Goal: Transaction & Acquisition: Purchase product/service

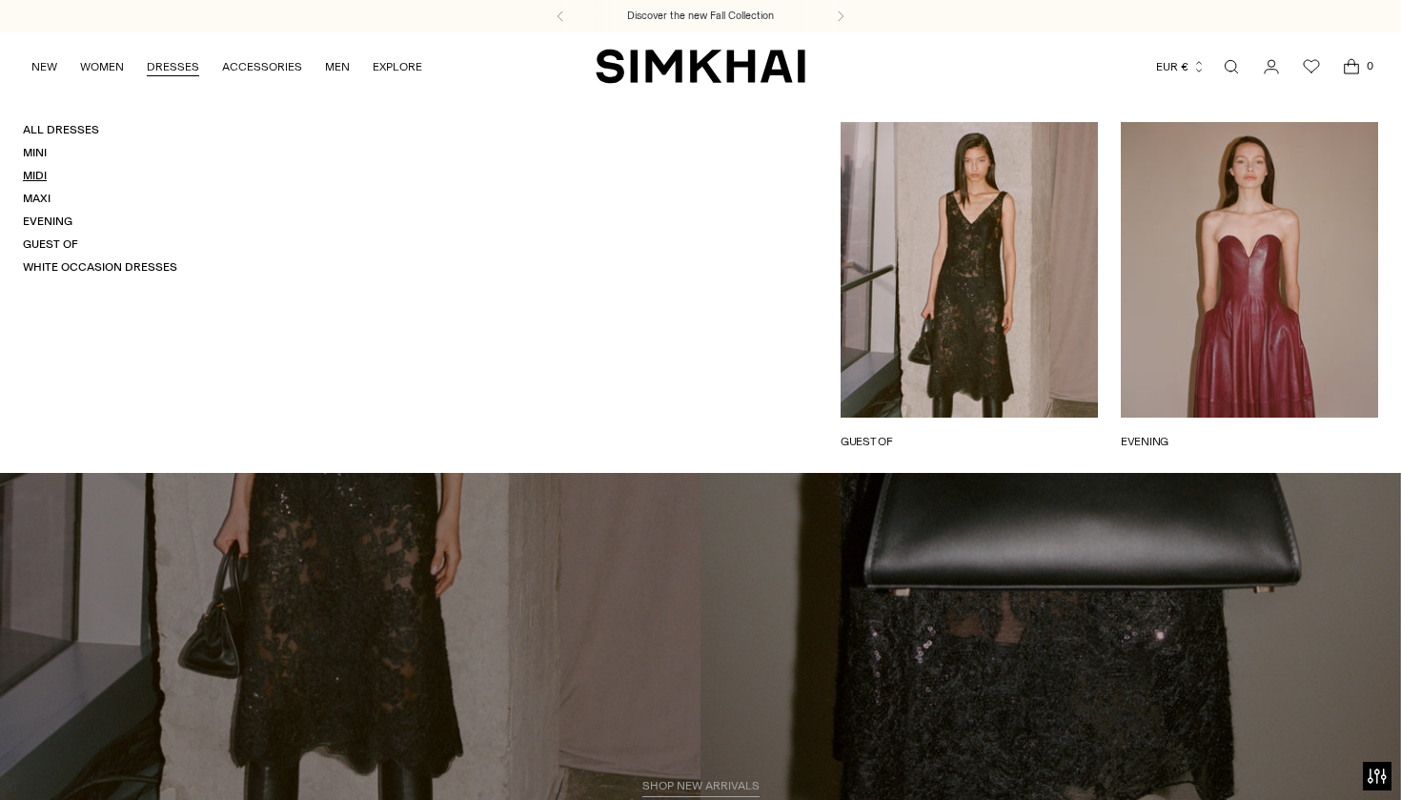
click at [30, 173] on link "Midi" at bounding box center [35, 175] width 24 height 13
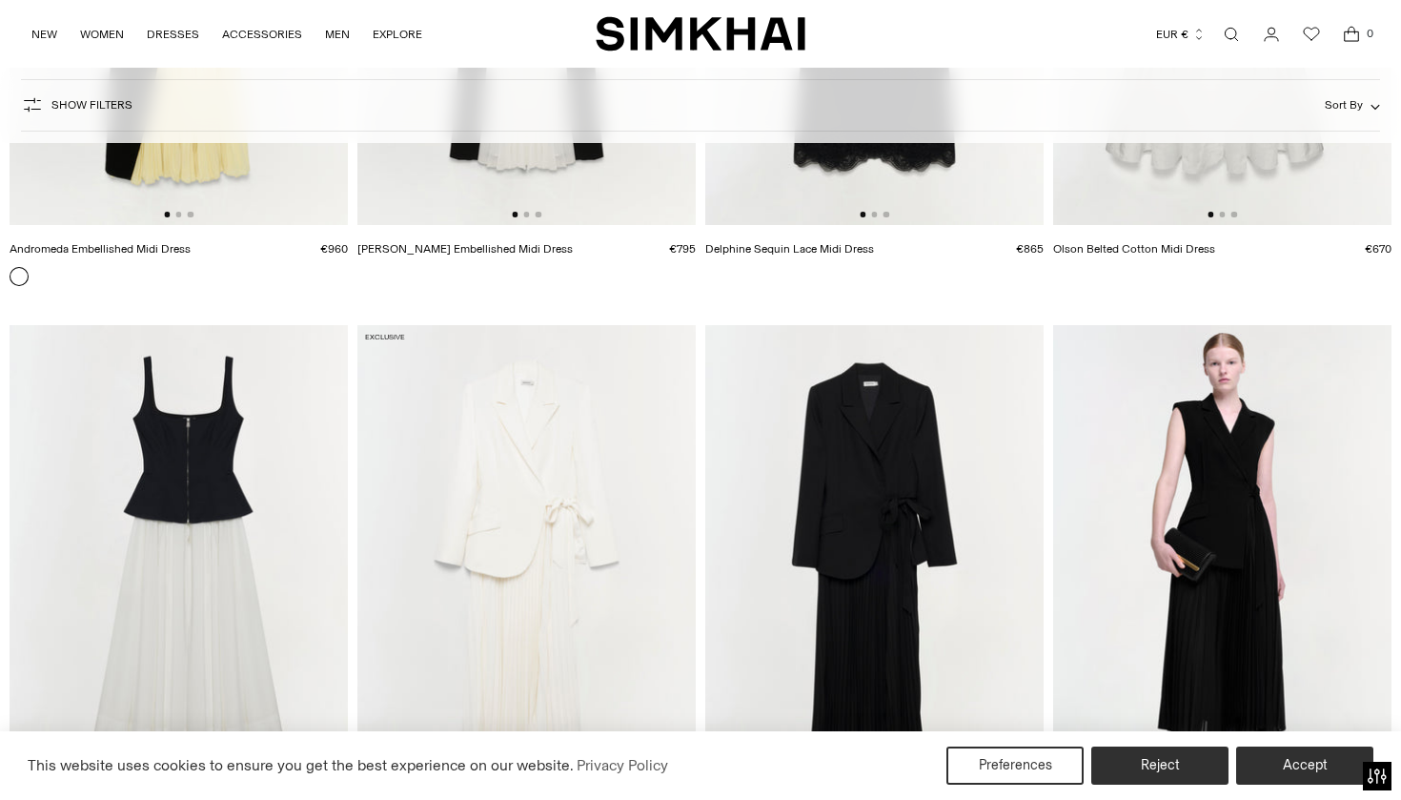
scroll to position [2979, 0]
click at [1287, 754] on button "Accept" at bounding box center [1304, 765] width 137 height 38
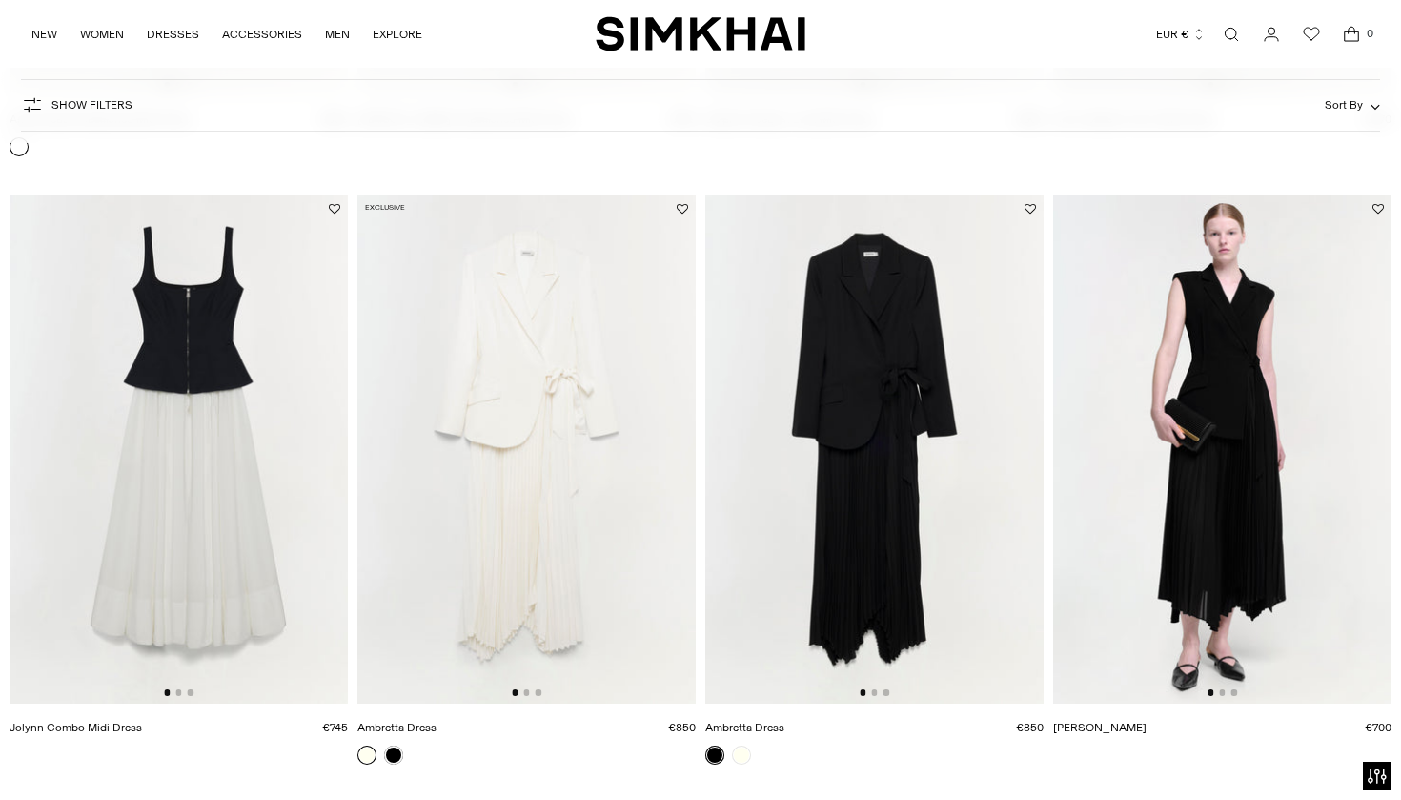
scroll to position [3100, 0]
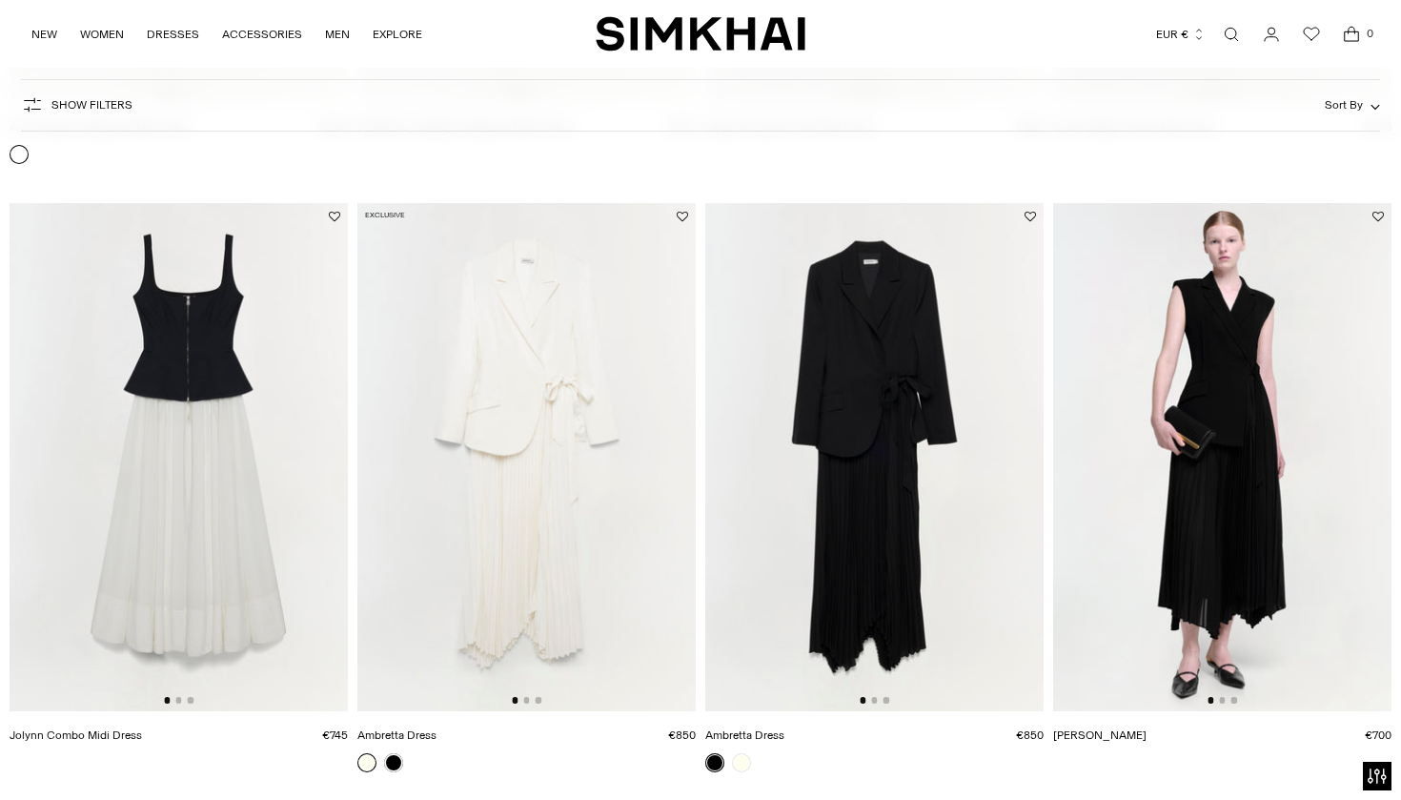
click at [850, 327] on img at bounding box center [874, 457] width 338 height 508
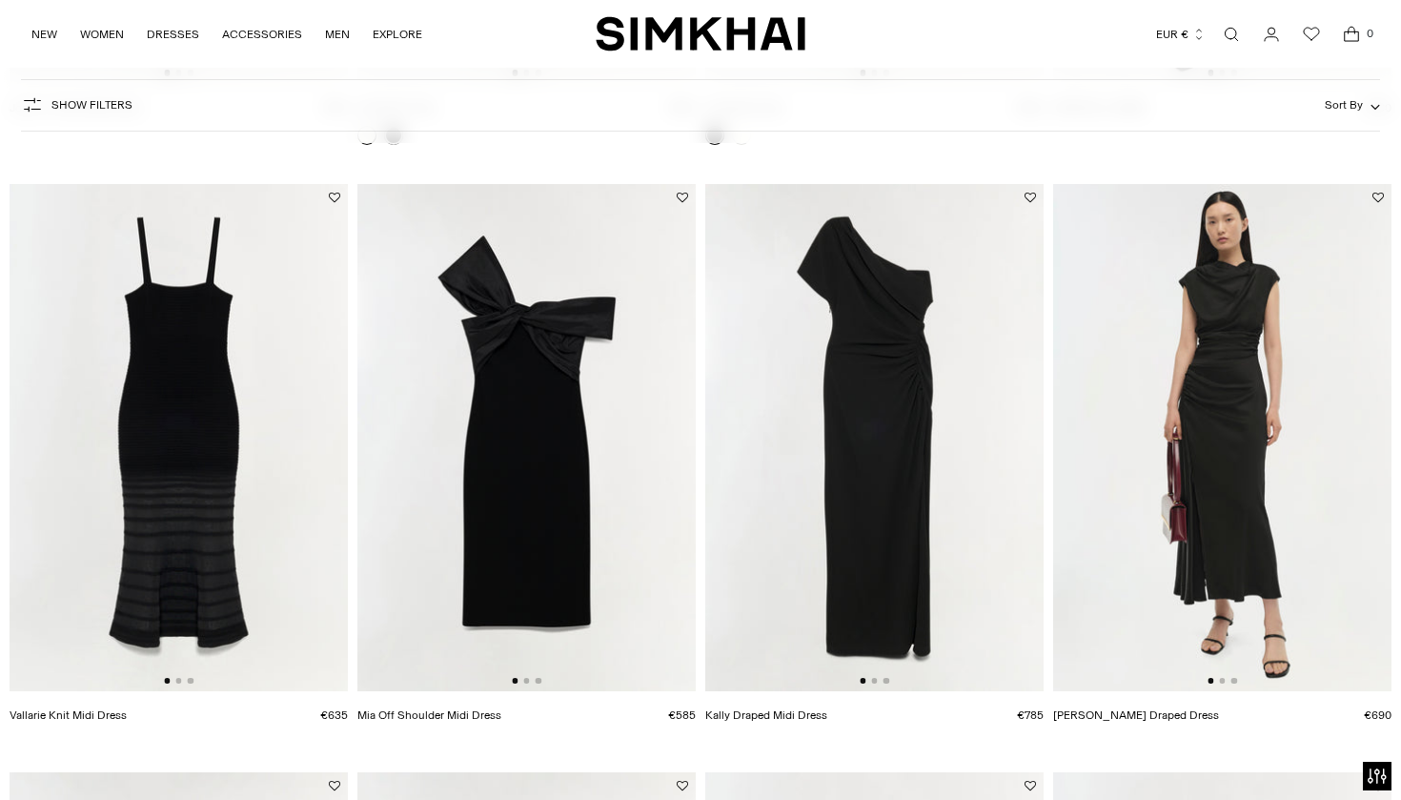
scroll to position [3728, 0]
click at [1225, 403] on img at bounding box center [1222, 437] width 338 height 508
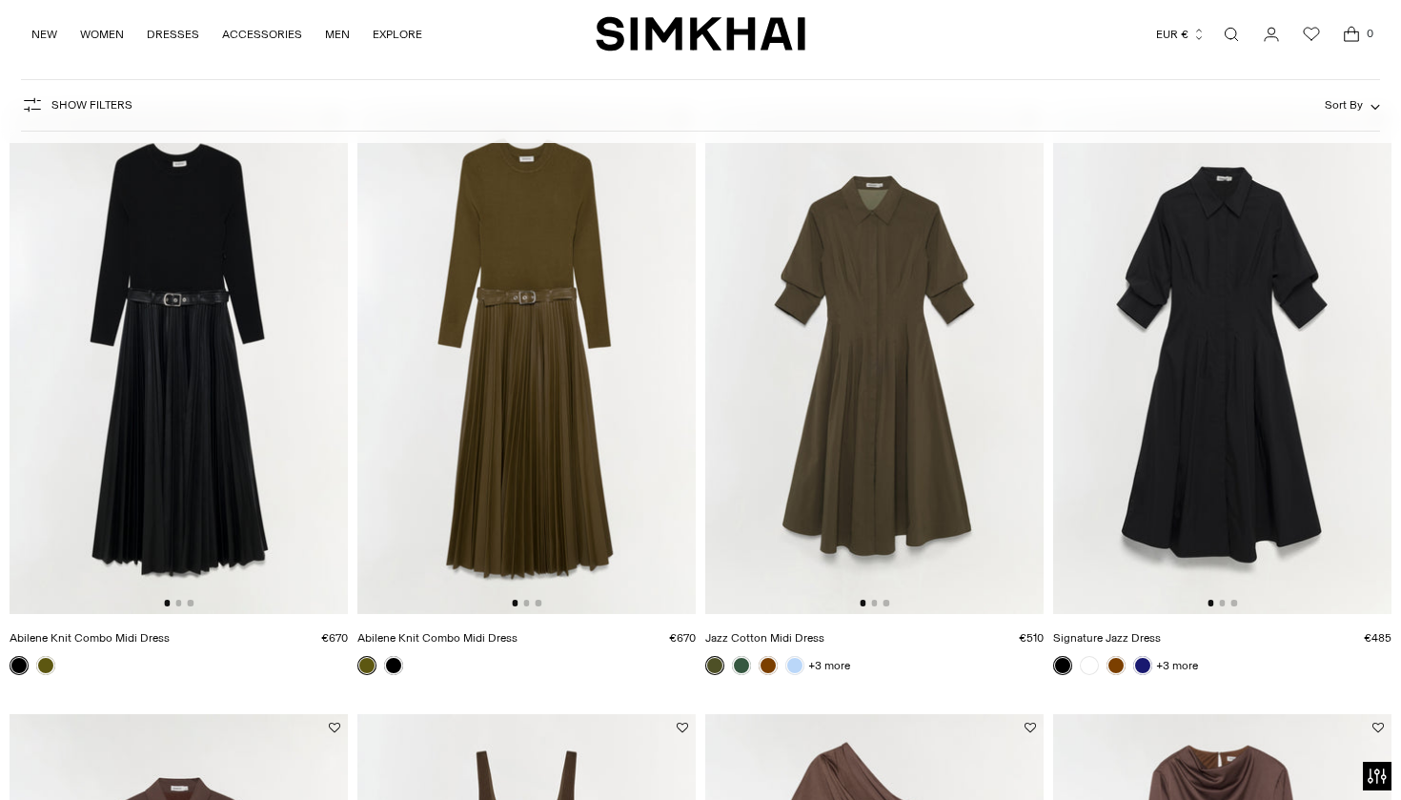
scroll to position [4391, 0]
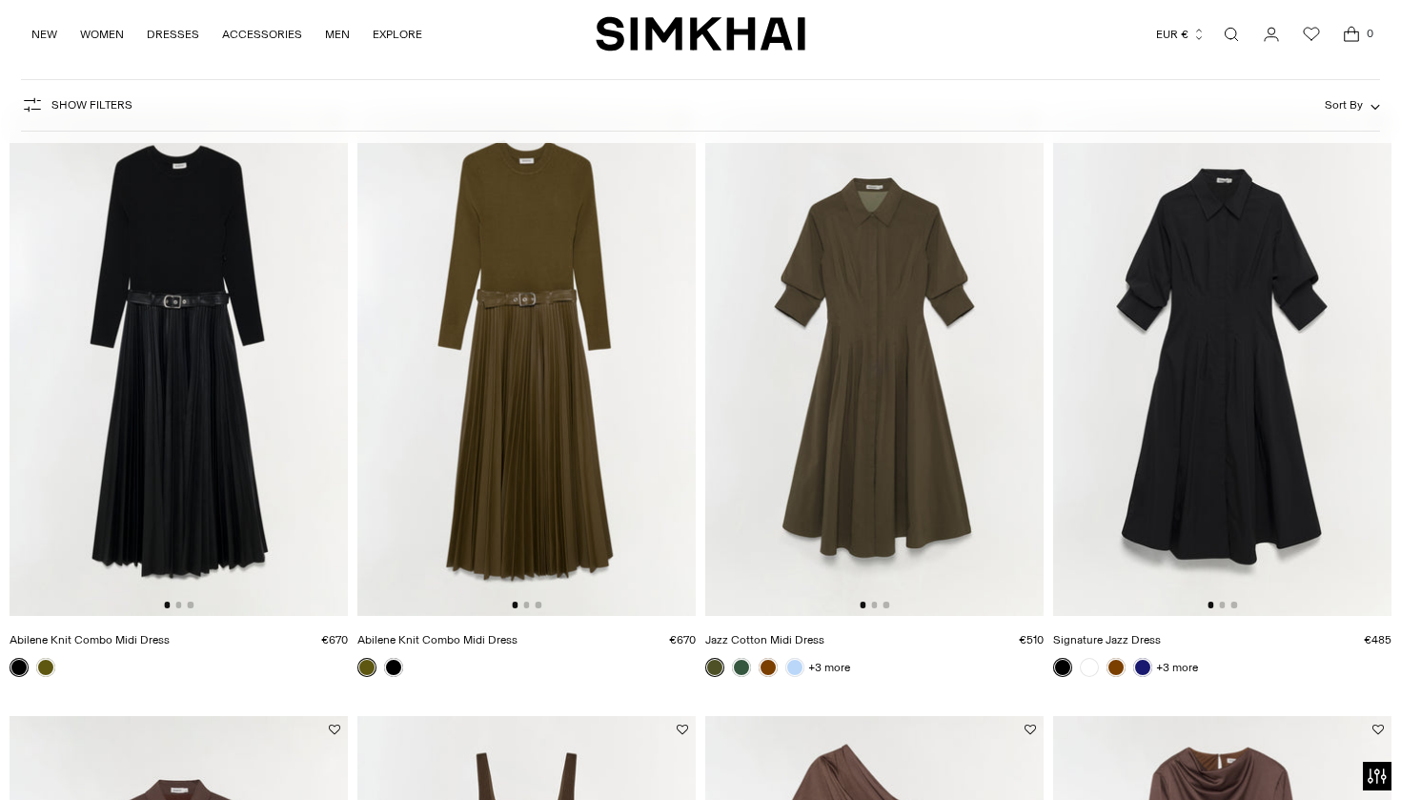
click at [1266, 372] on img at bounding box center [1222, 362] width 338 height 508
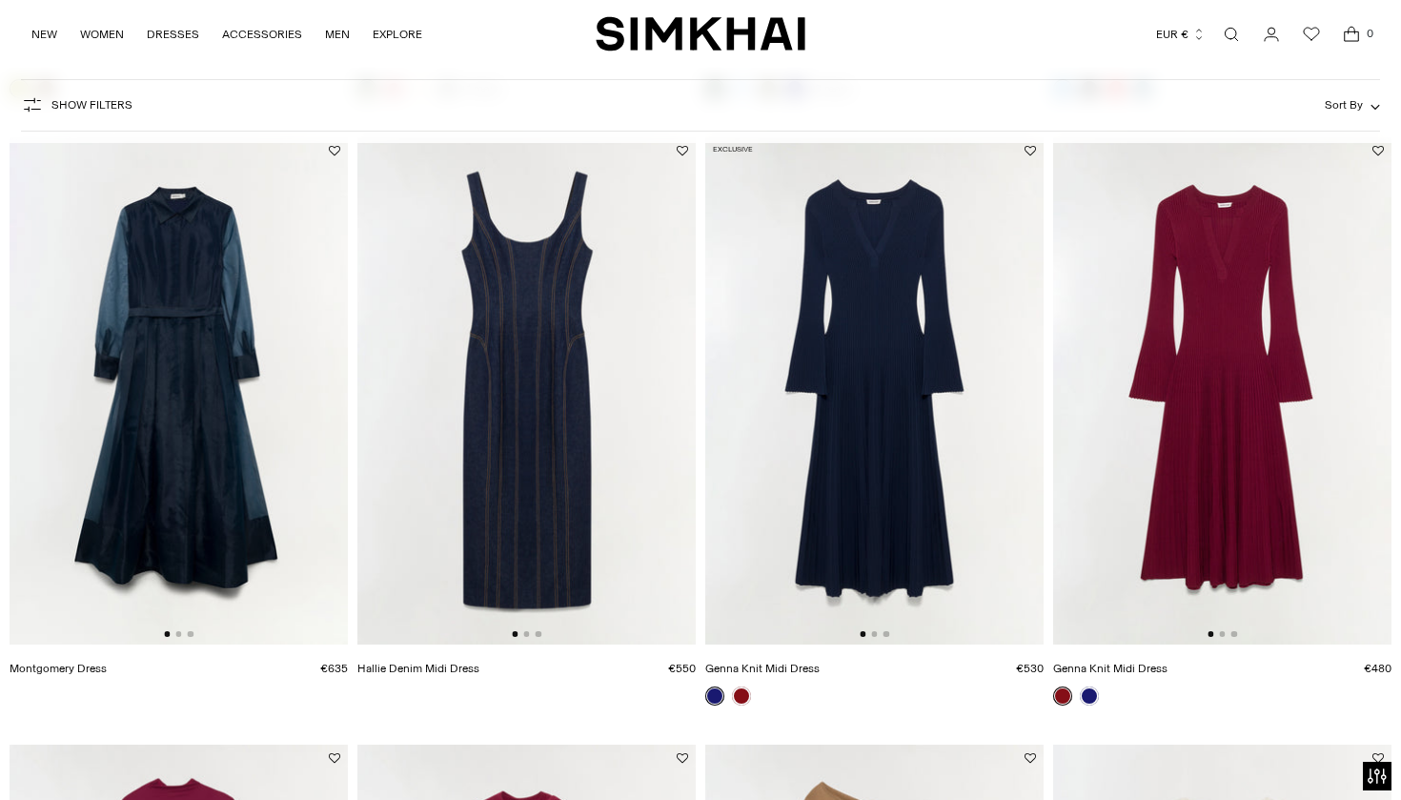
scroll to position [6188, 0]
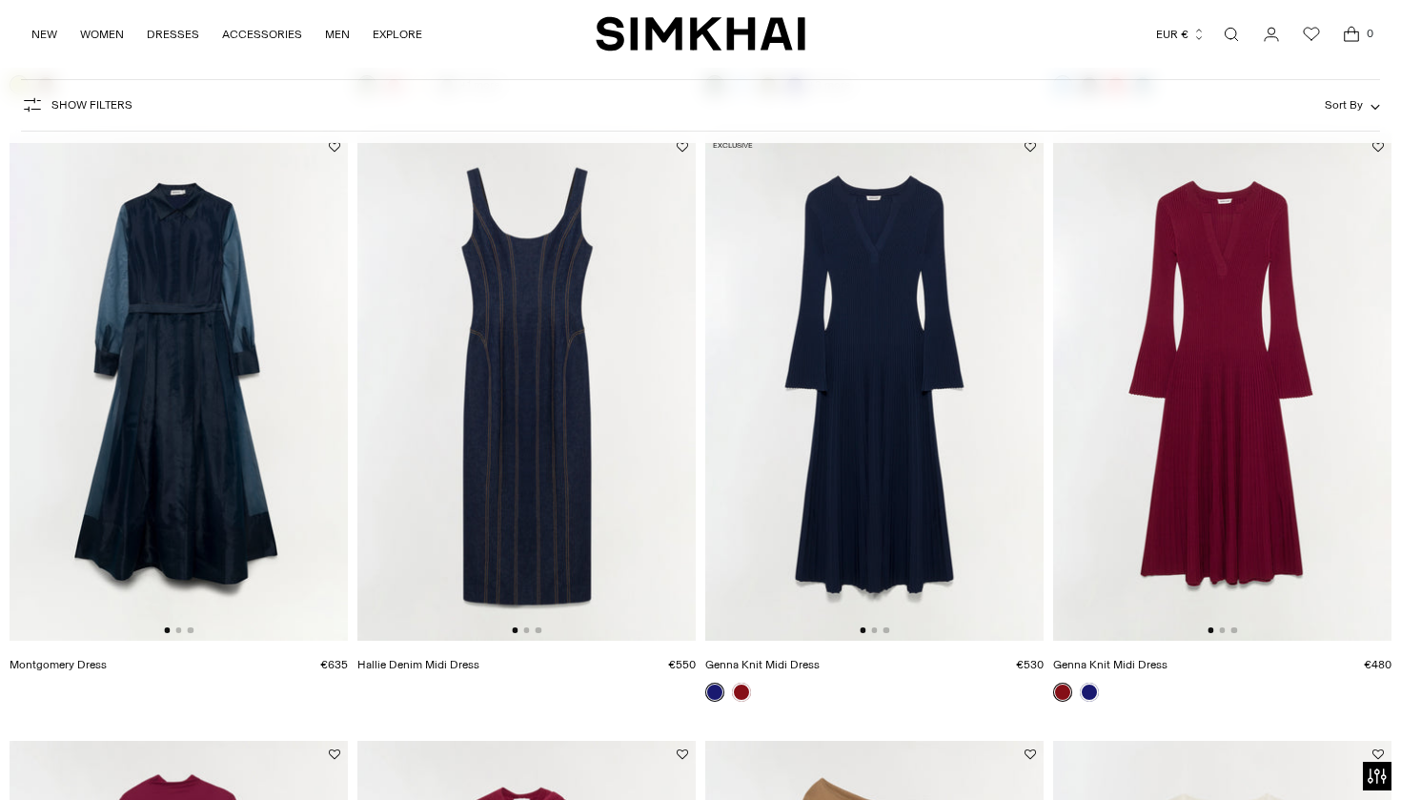
click at [166, 395] on img at bounding box center [179, 387] width 338 height 508
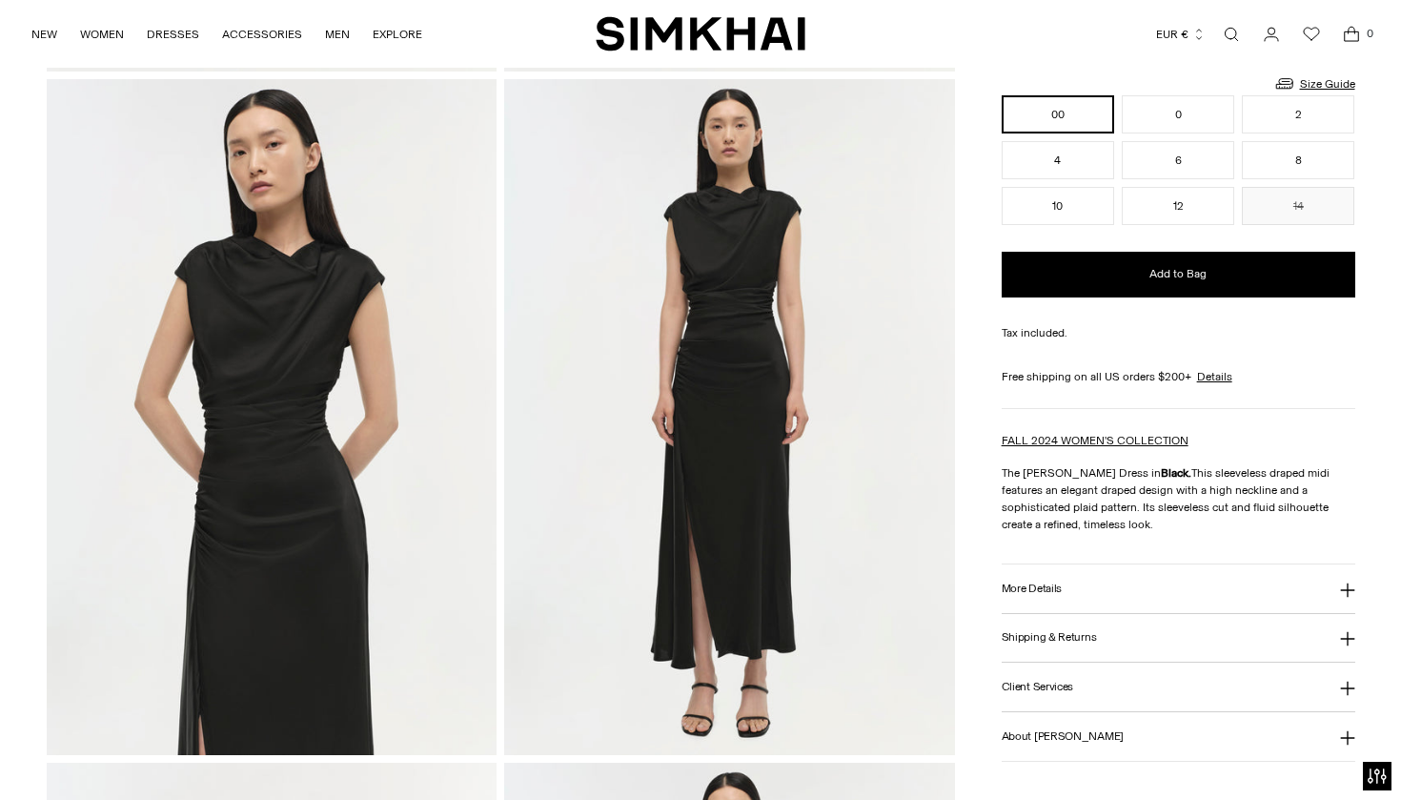
scroll to position [745, 0]
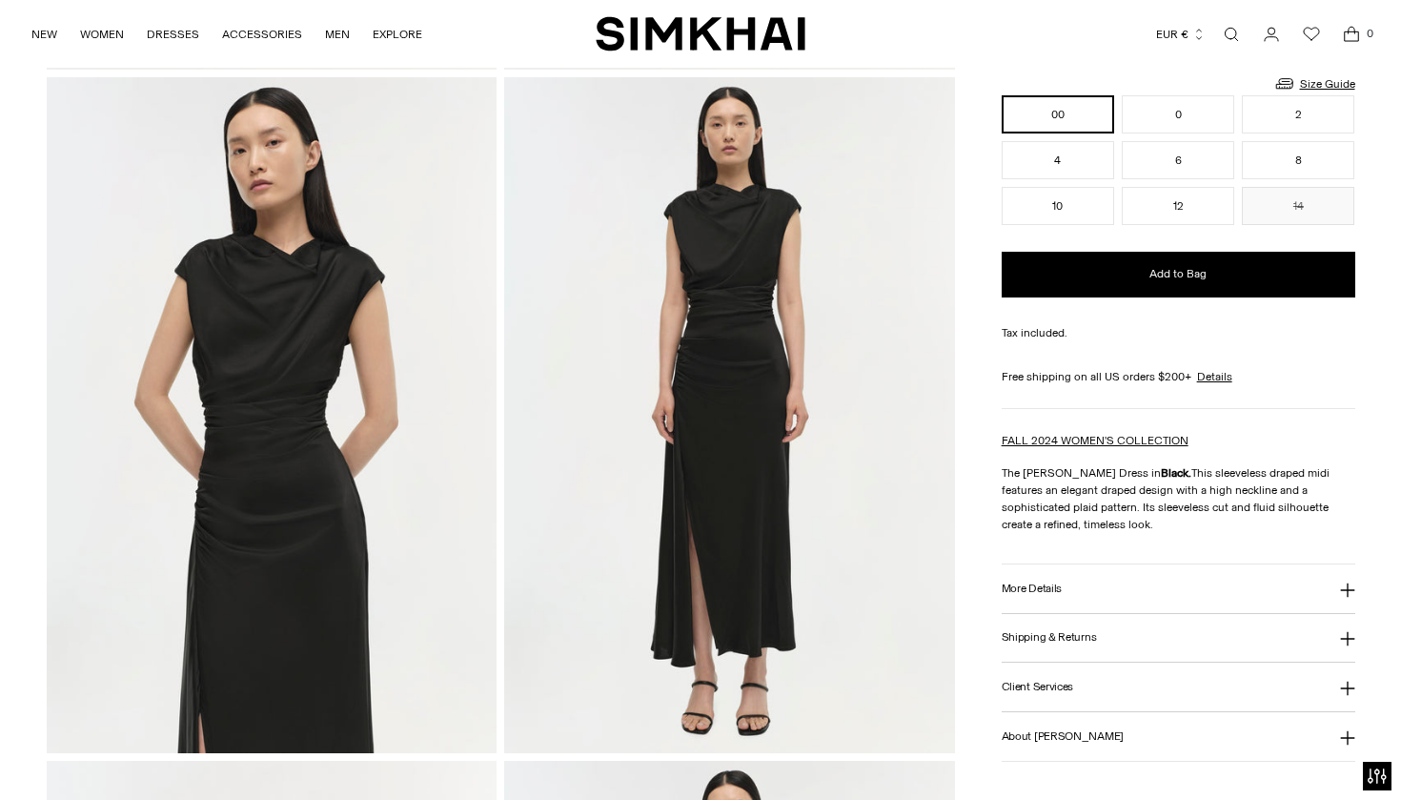
click at [1037, 590] on h3 "More Details" at bounding box center [1032, 588] width 60 height 12
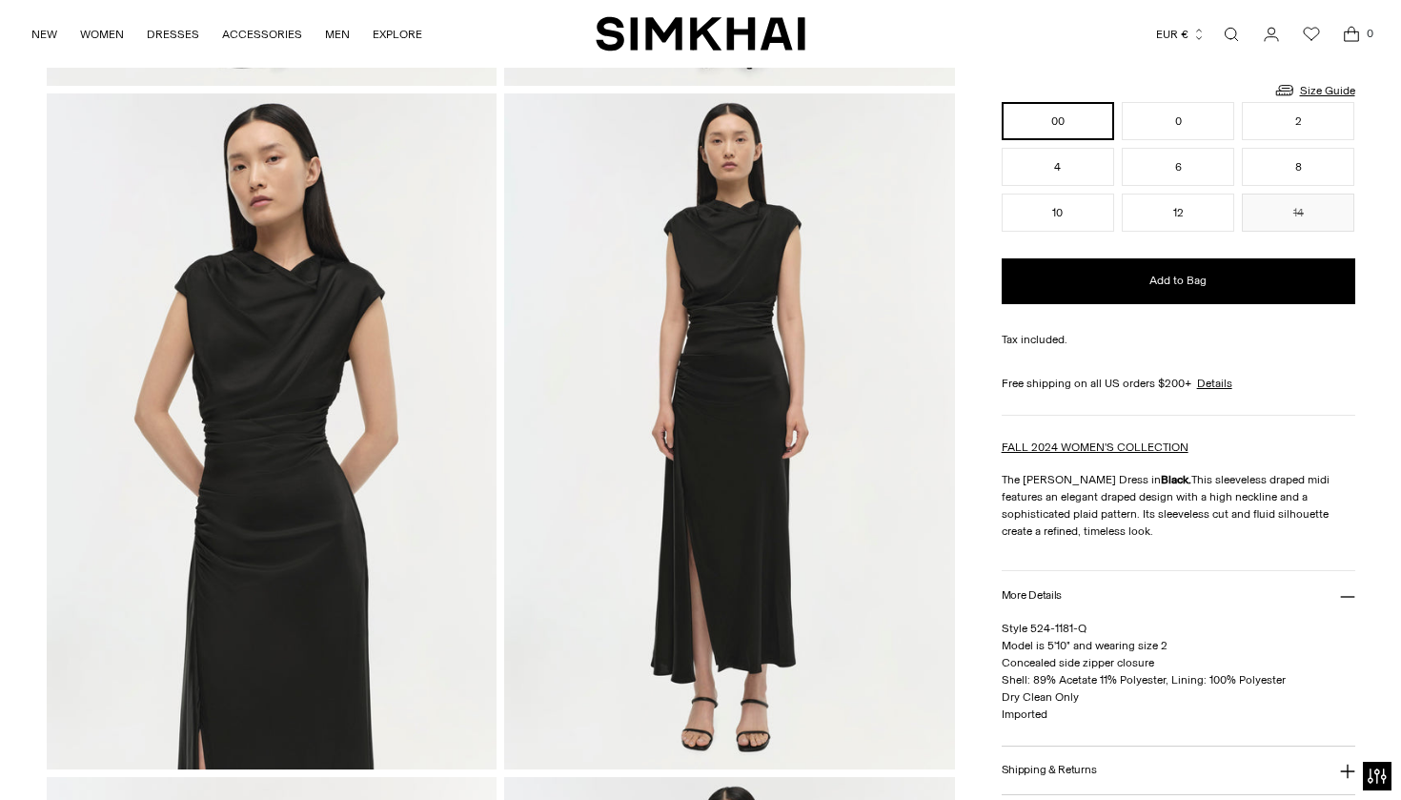
scroll to position [726, 0]
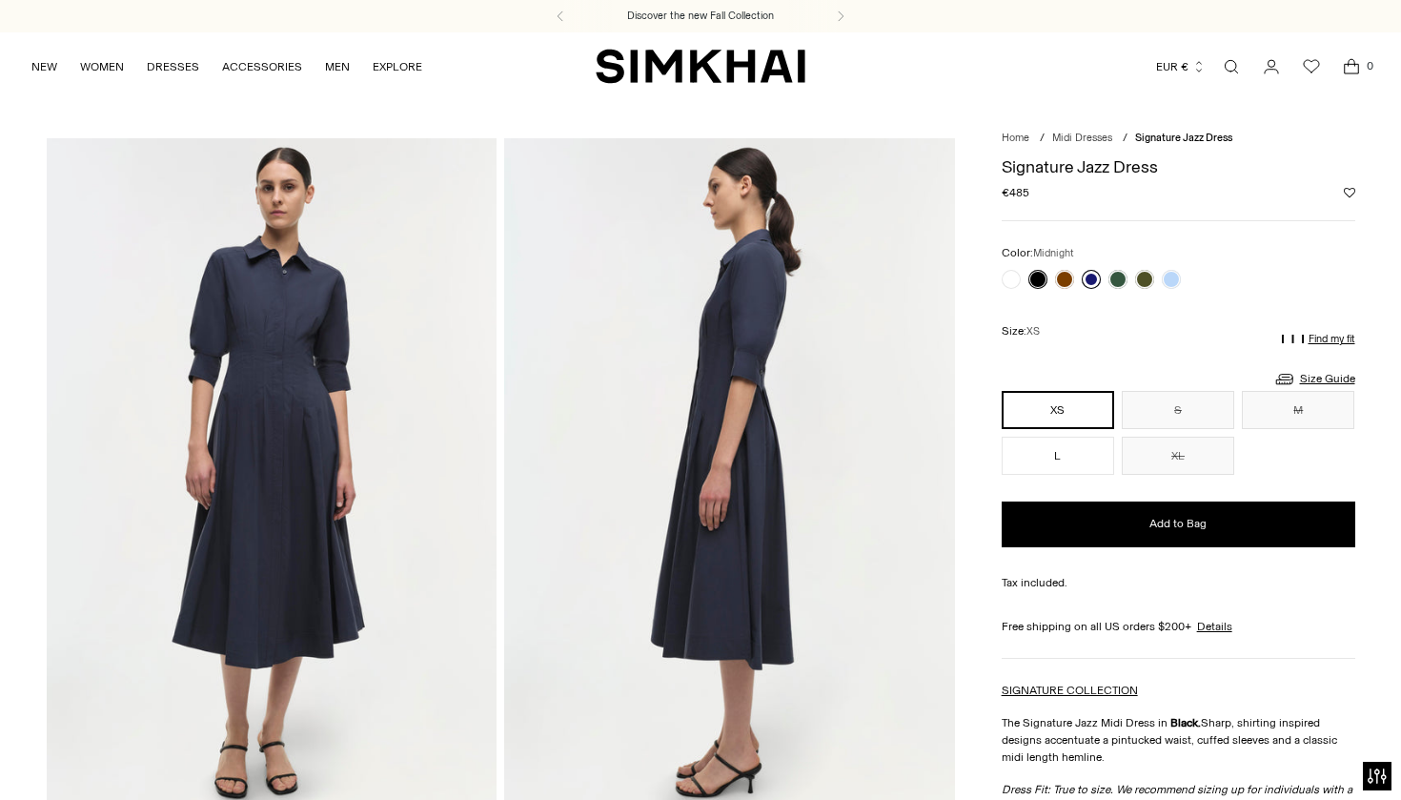
click at [1092, 276] on link at bounding box center [1091, 279] width 19 height 19
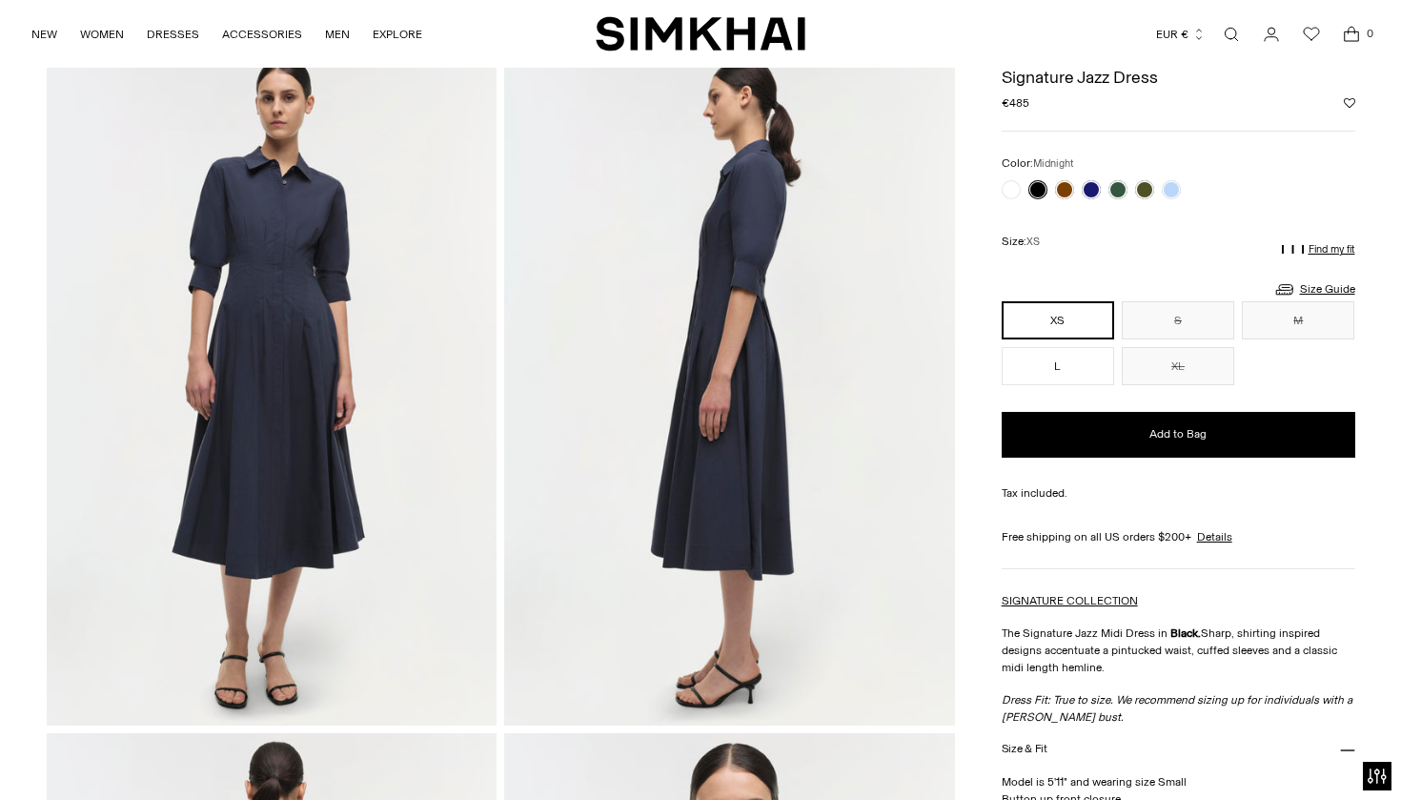
scroll to position [315, 0]
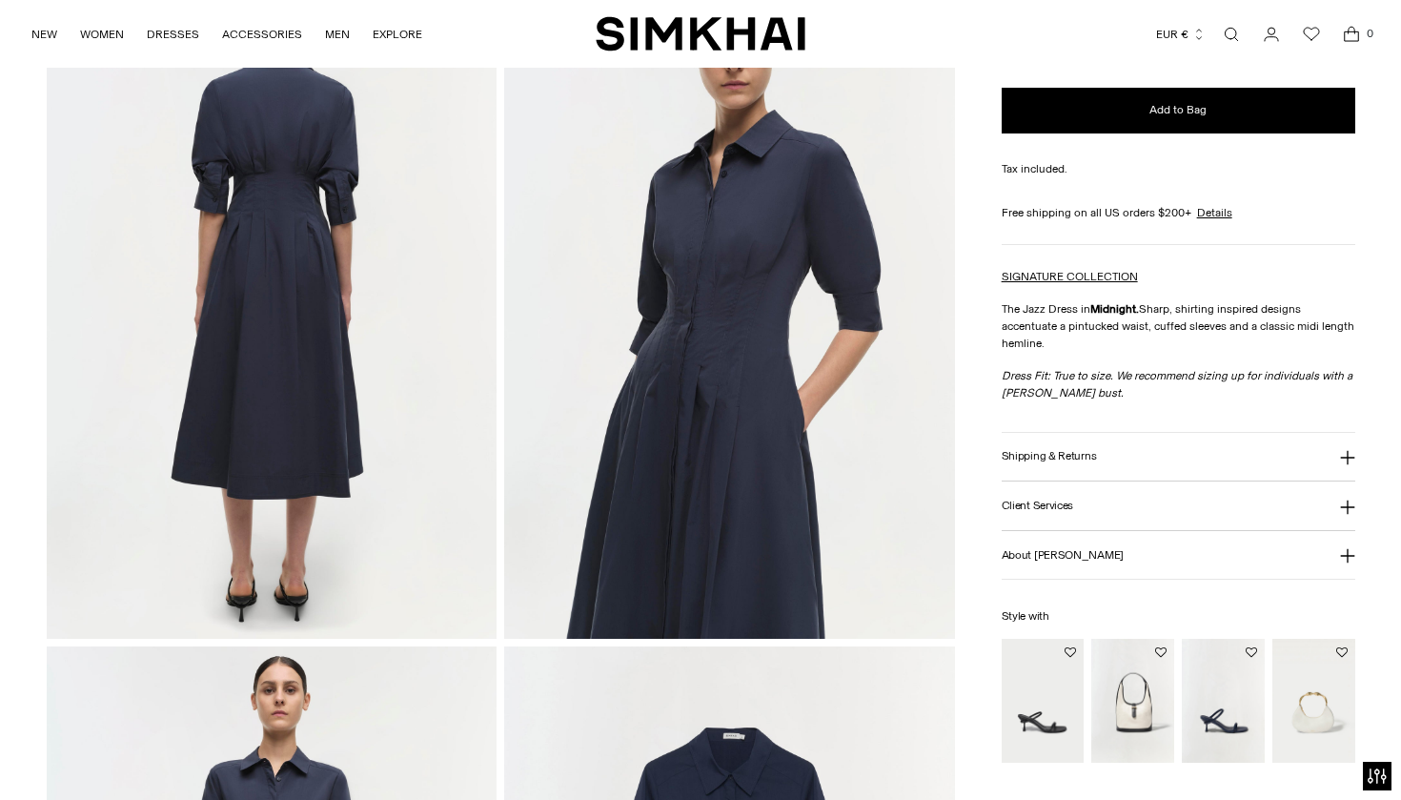
scroll to position [863, 0]
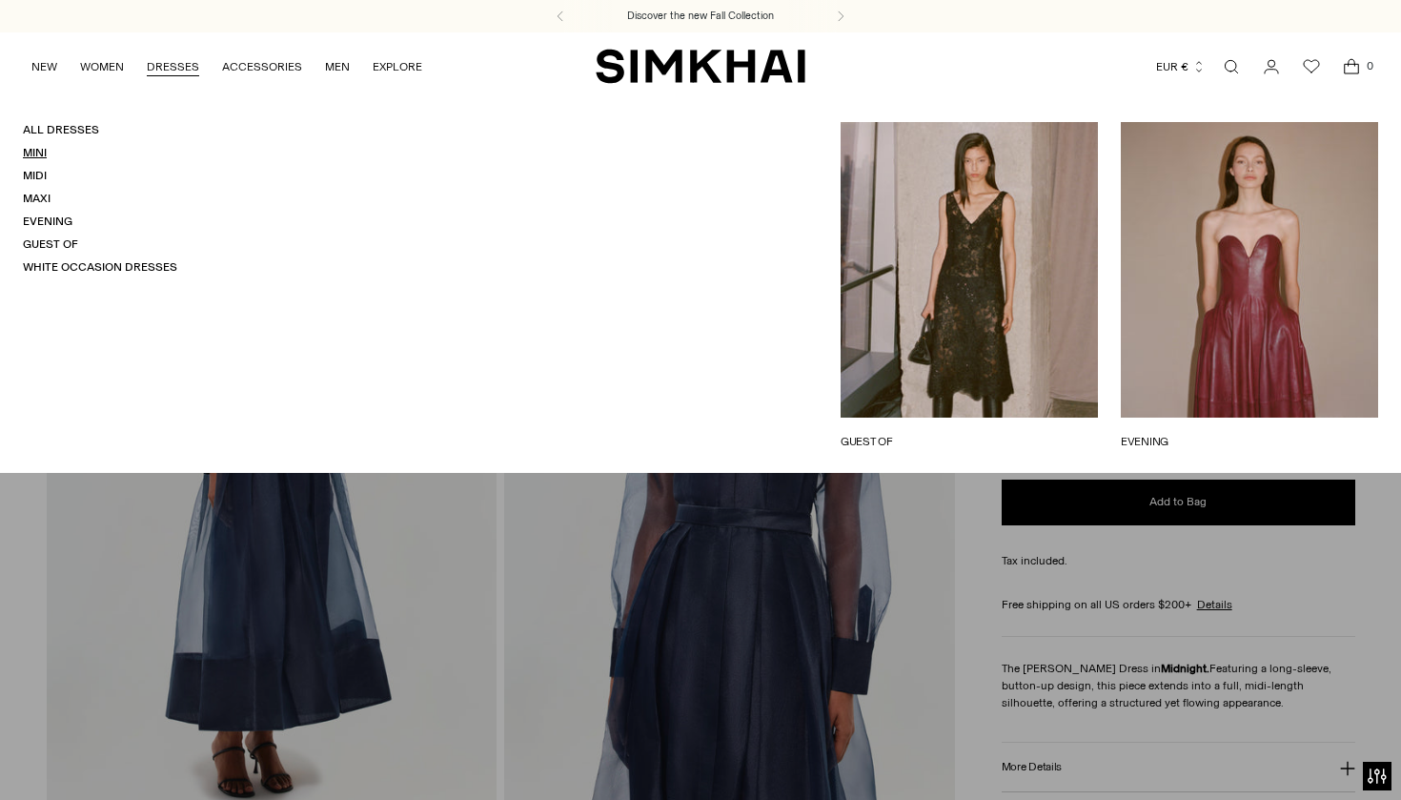
click at [38, 150] on link "Mini" at bounding box center [35, 152] width 24 height 13
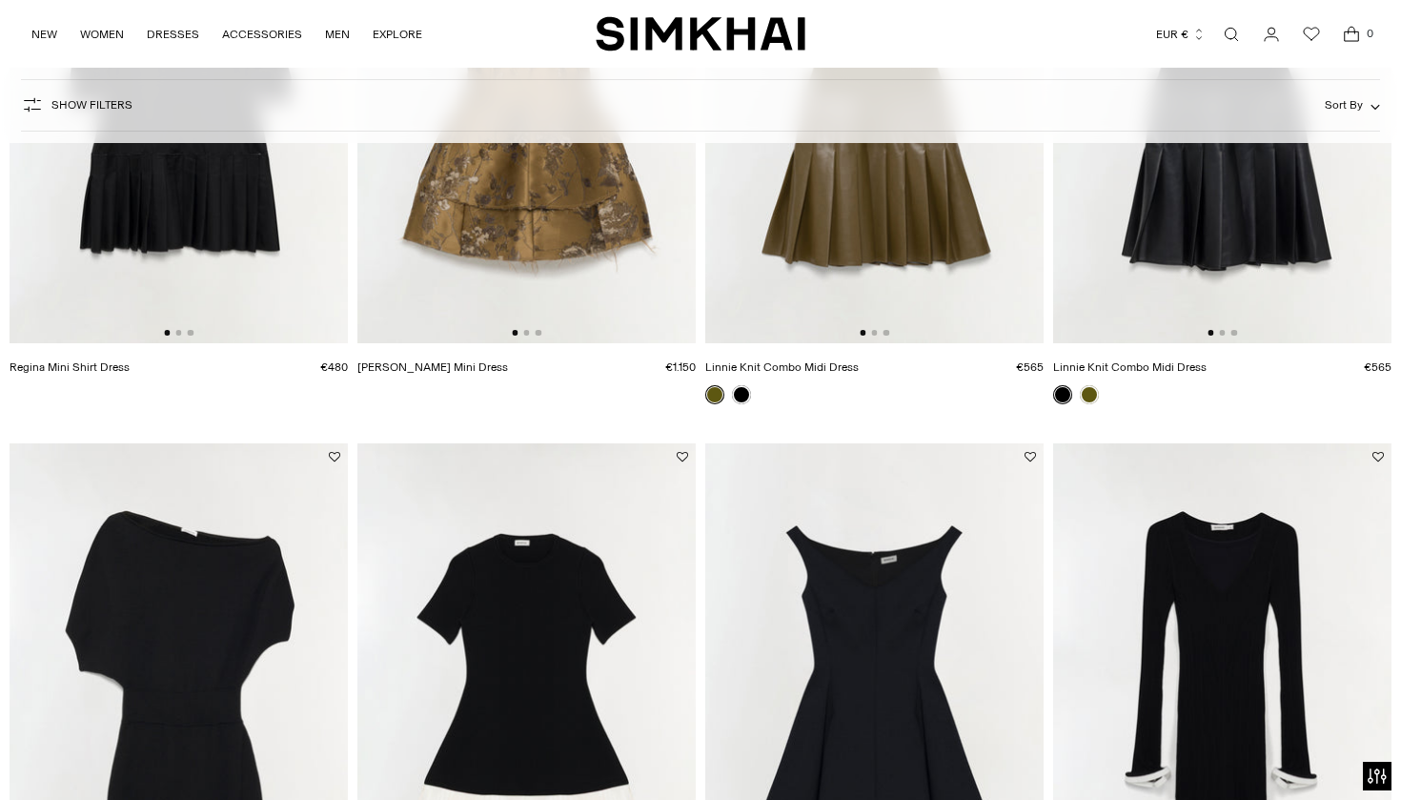
scroll to position [1843, 0]
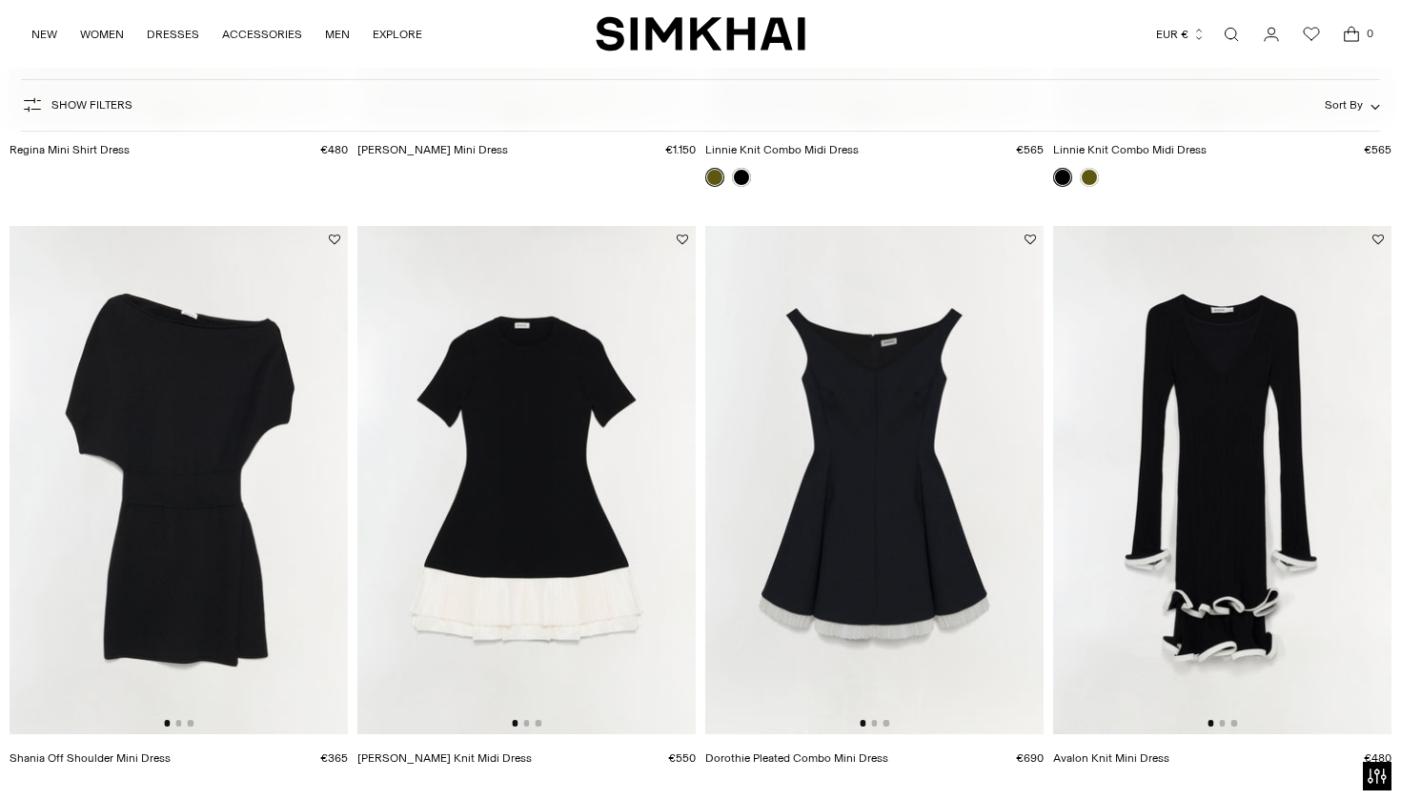
click at [202, 458] on img at bounding box center [179, 480] width 338 height 508
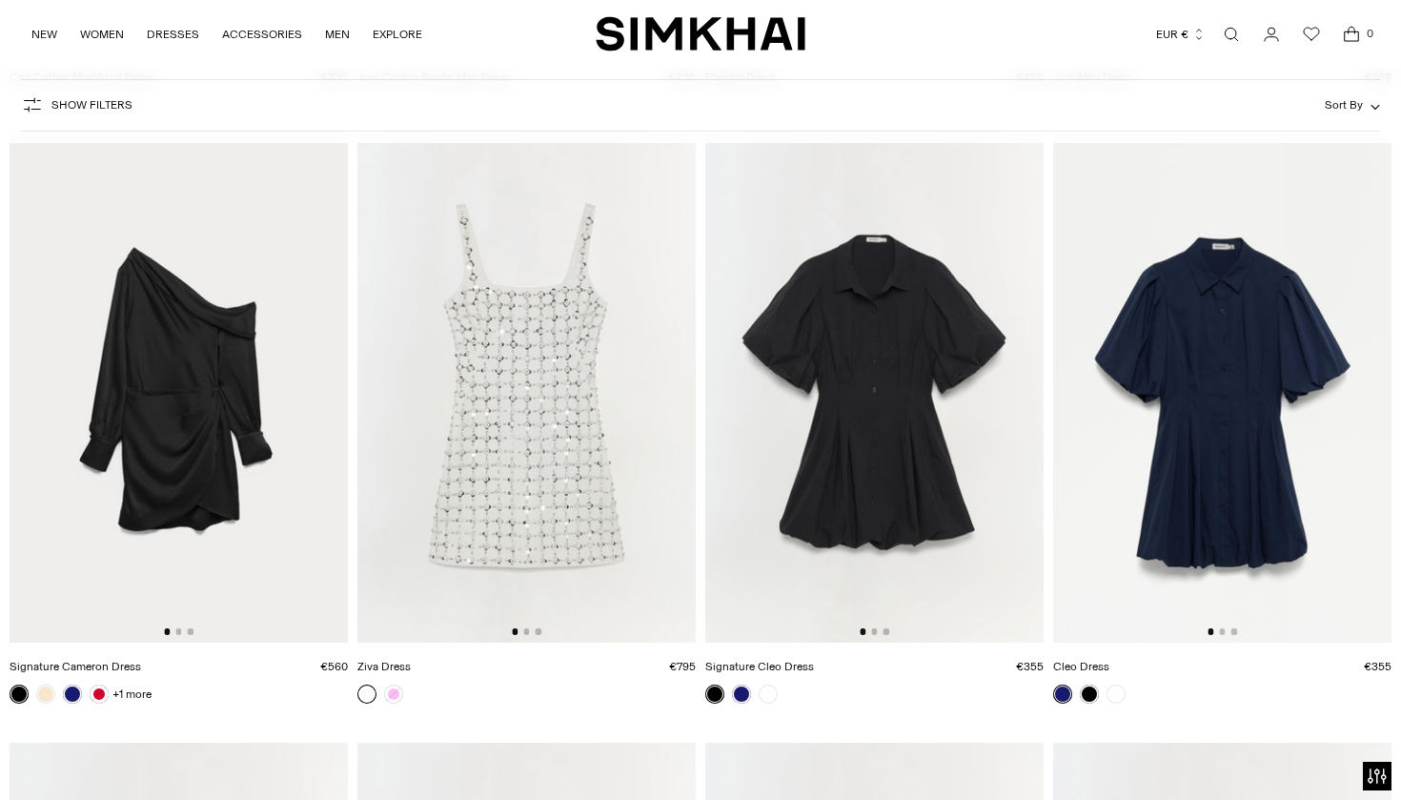
scroll to position [5543, 0]
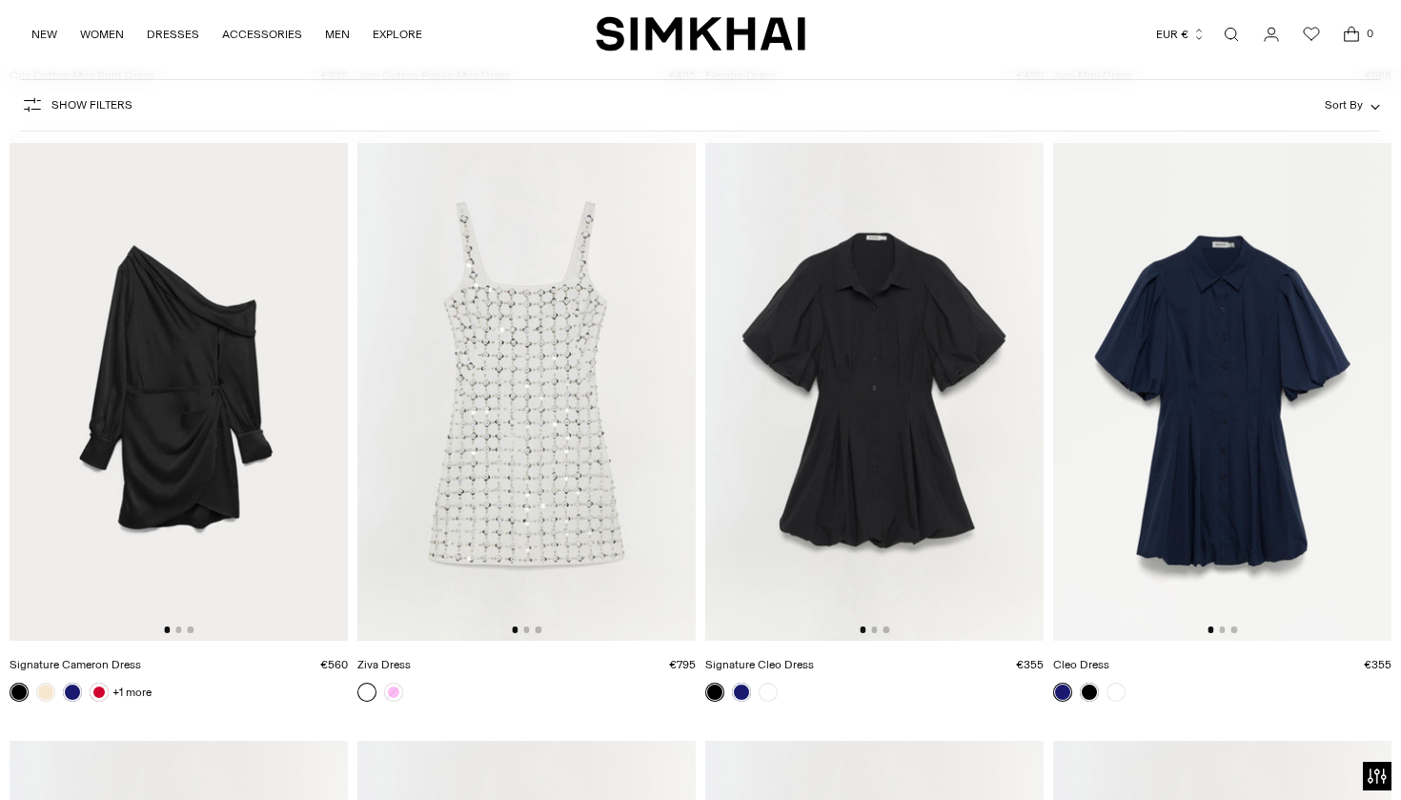
click at [1253, 350] on img at bounding box center [1222, 386] width 338 height 508
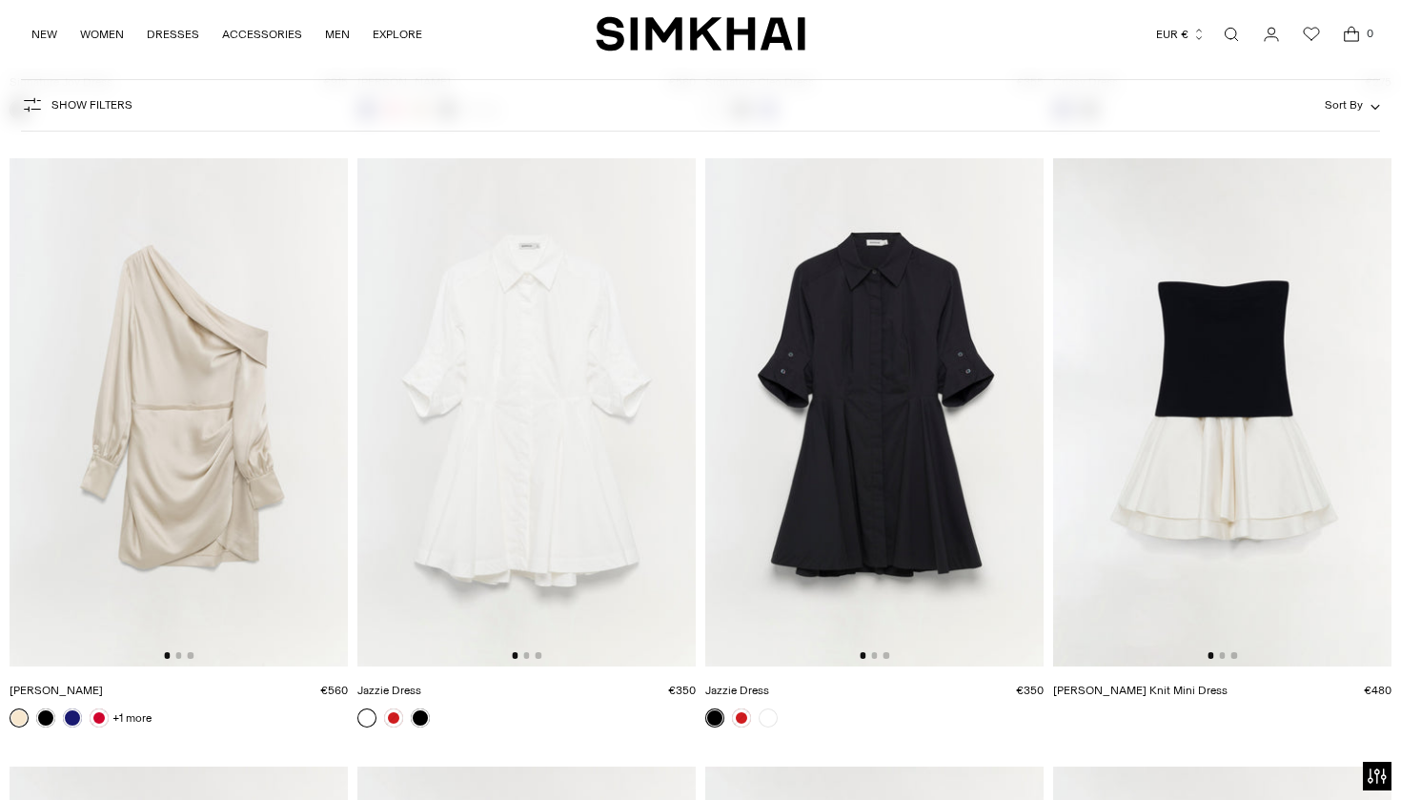
scroll to position [6731, 0]
click at [890, 393] on img at bounding box center [874, 414] width 338 height 508
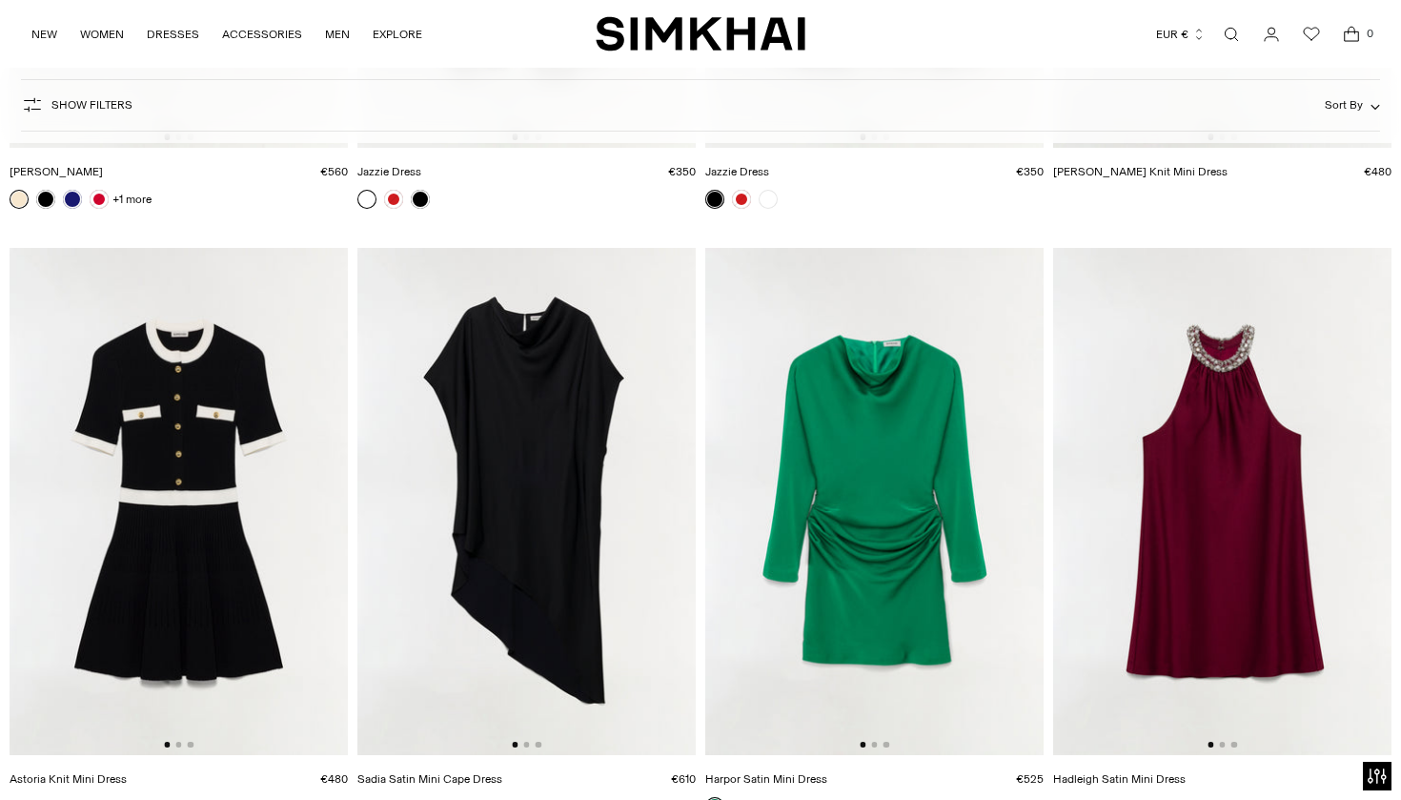
scroll to position [7250, 0]
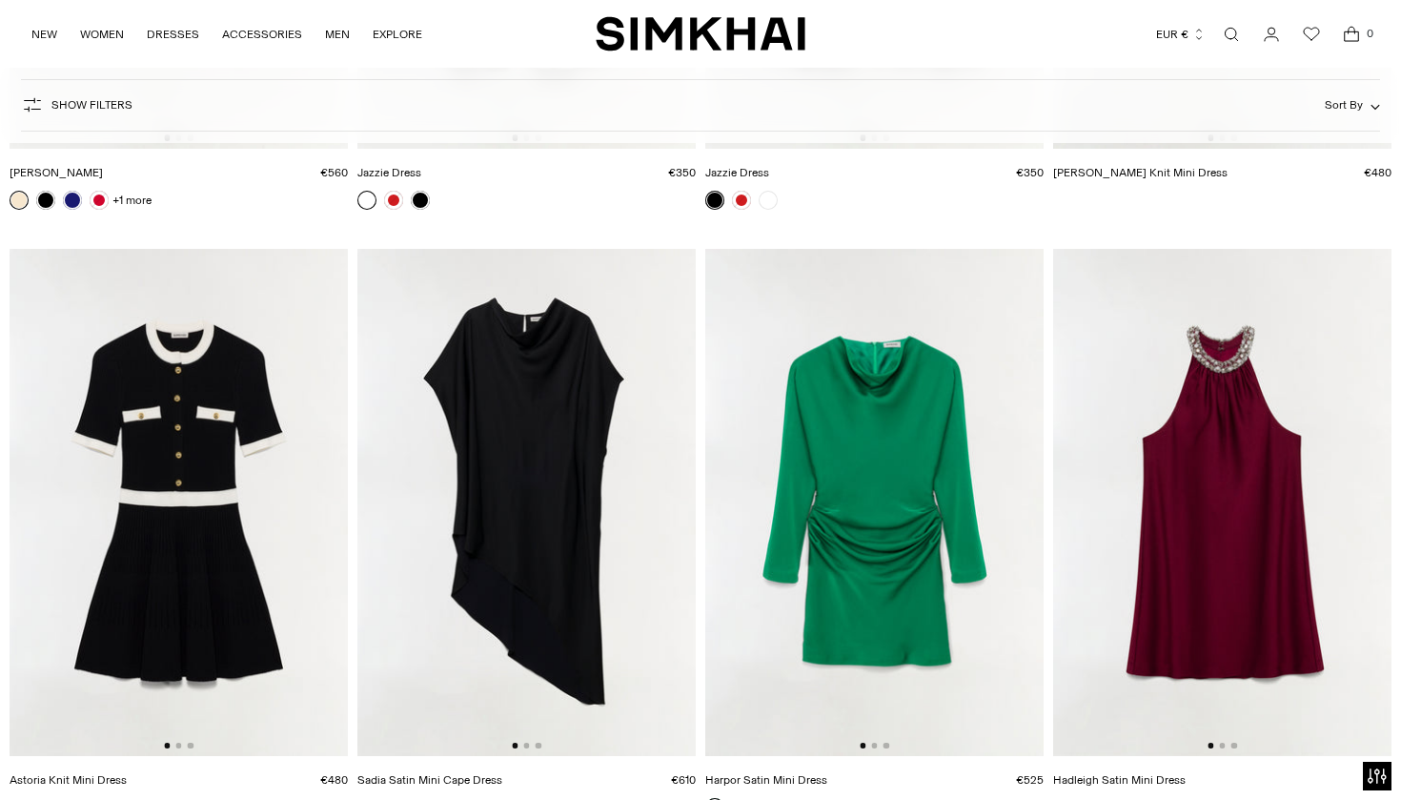
click at [905, 448] on img at bounding box center [874, 503] width 338 height 508
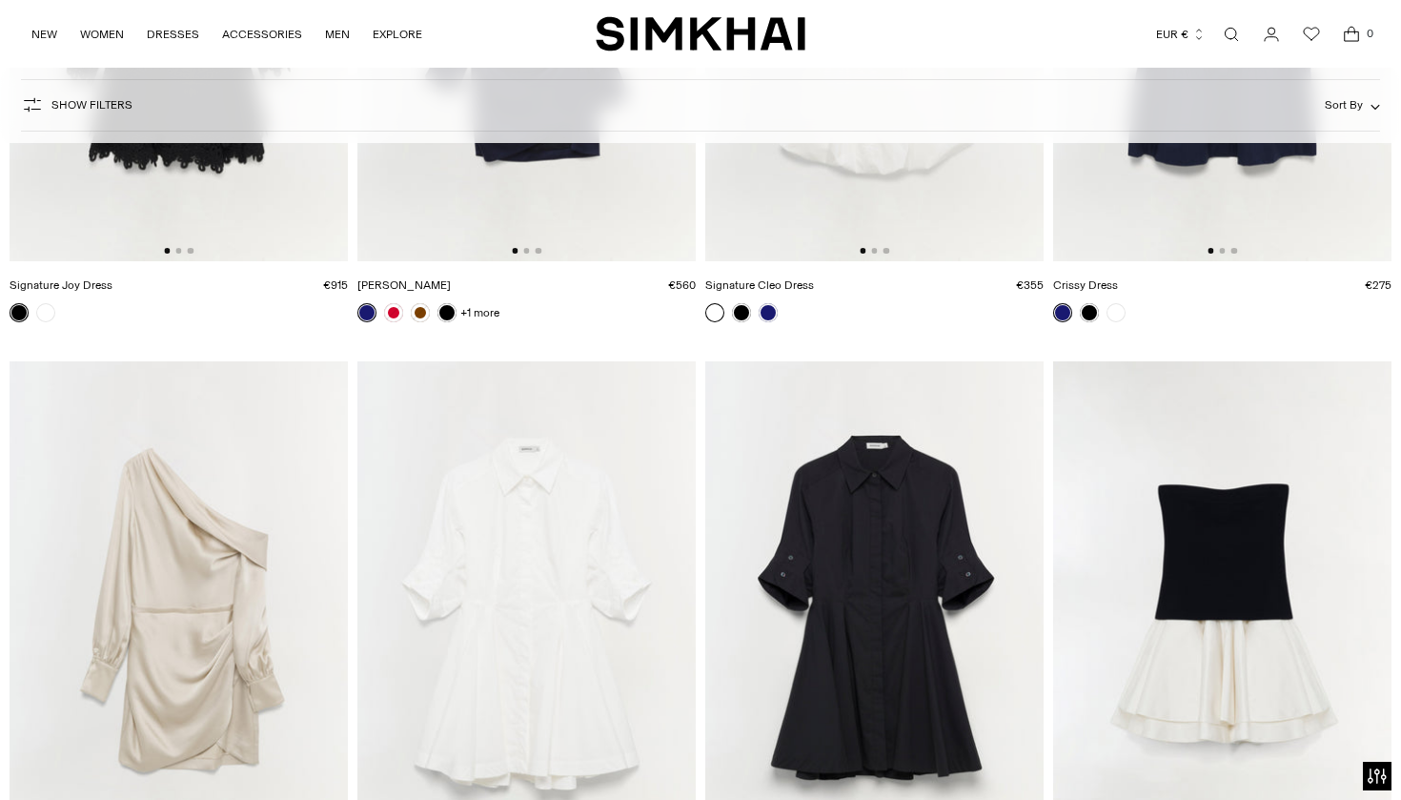
scroll to position [6374, 0]
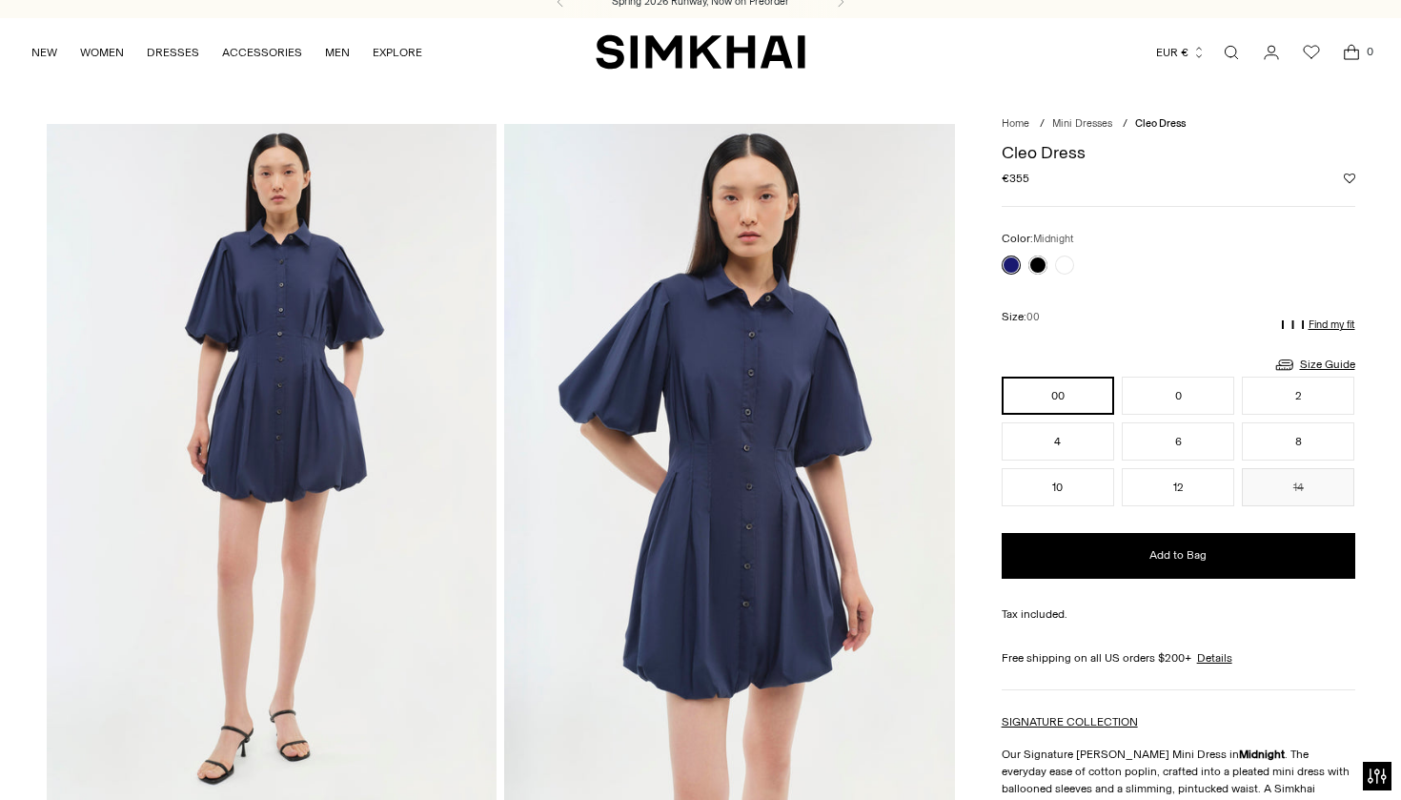
scroll to position [14, 0]
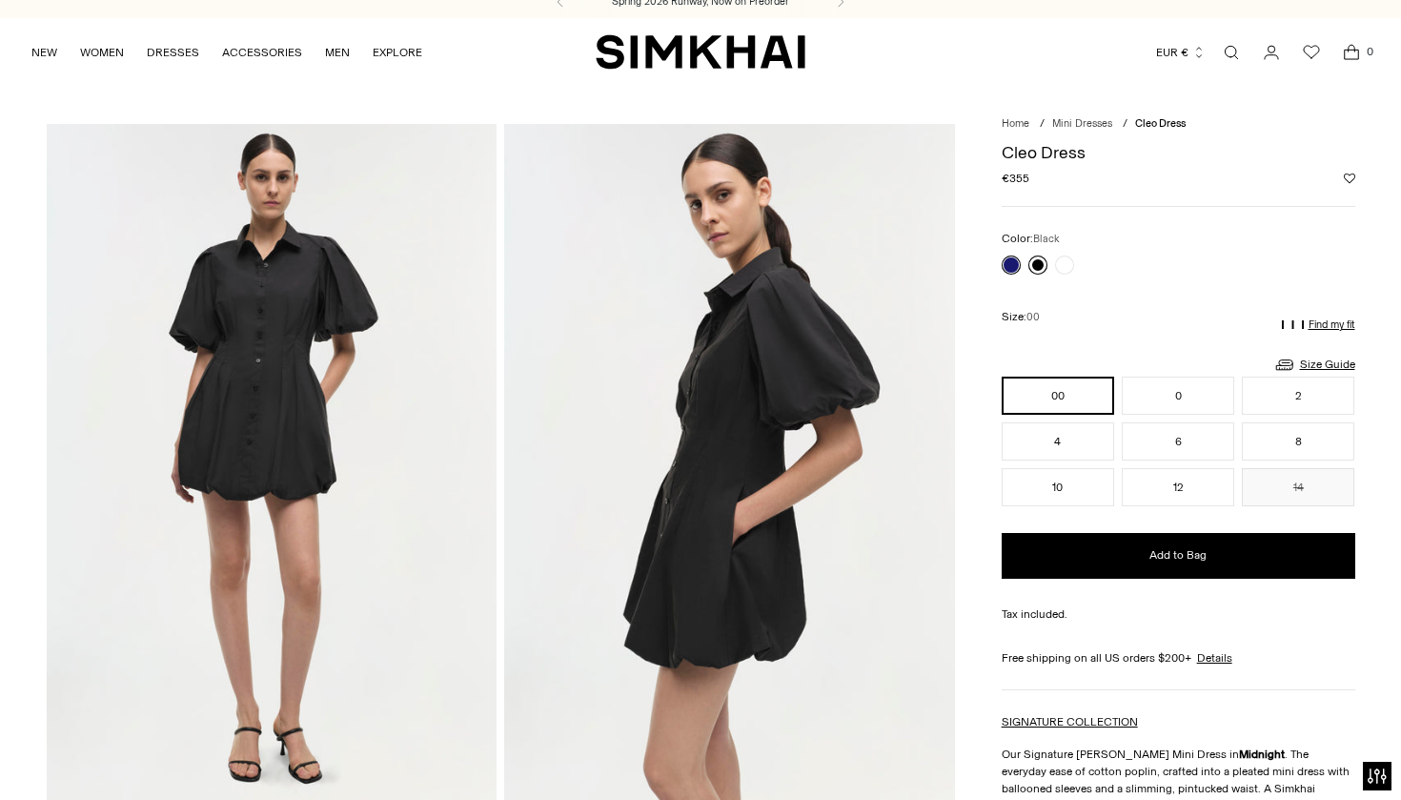
click at [1038, 262] on link at bounding box center [1037, 264] width 19 height 19
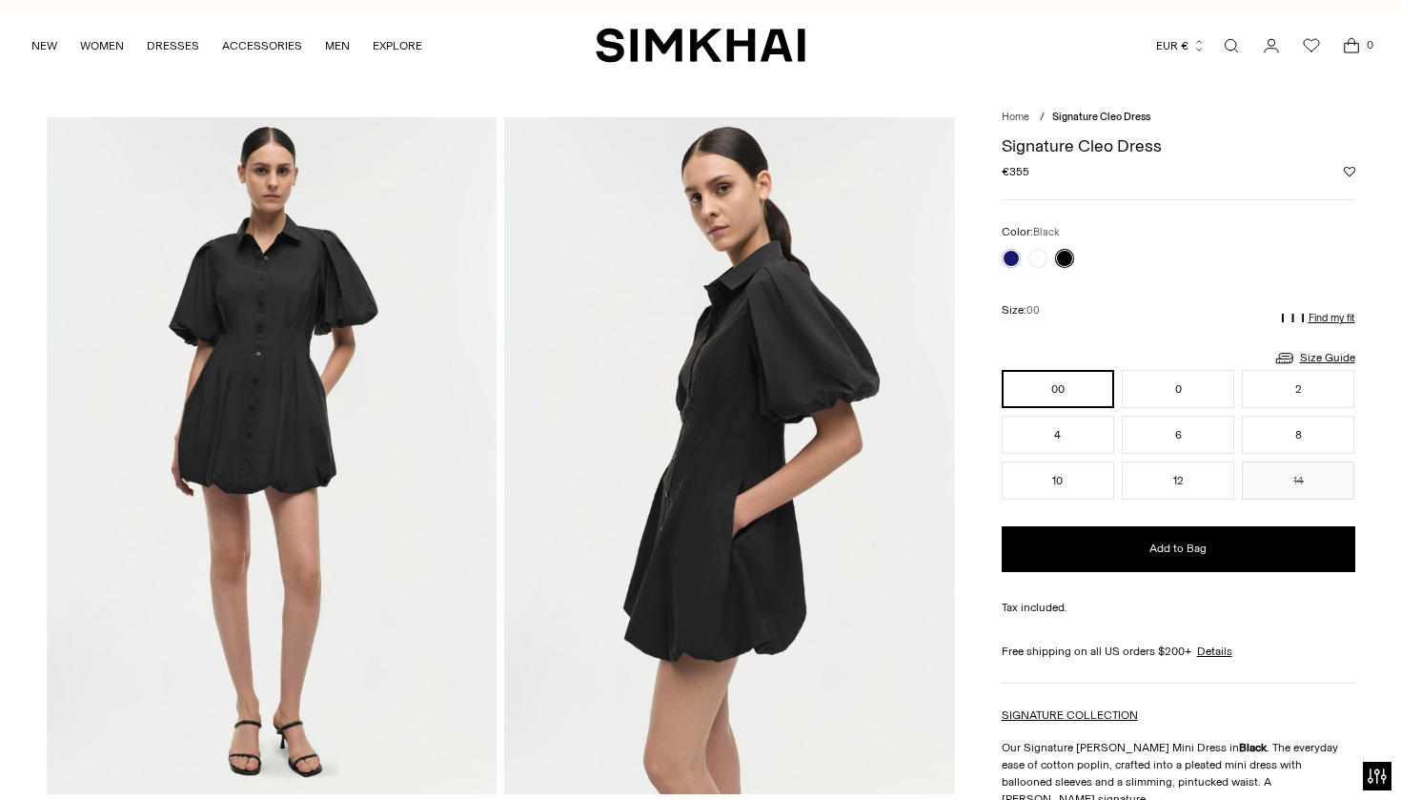
scroll to position [17, 0]
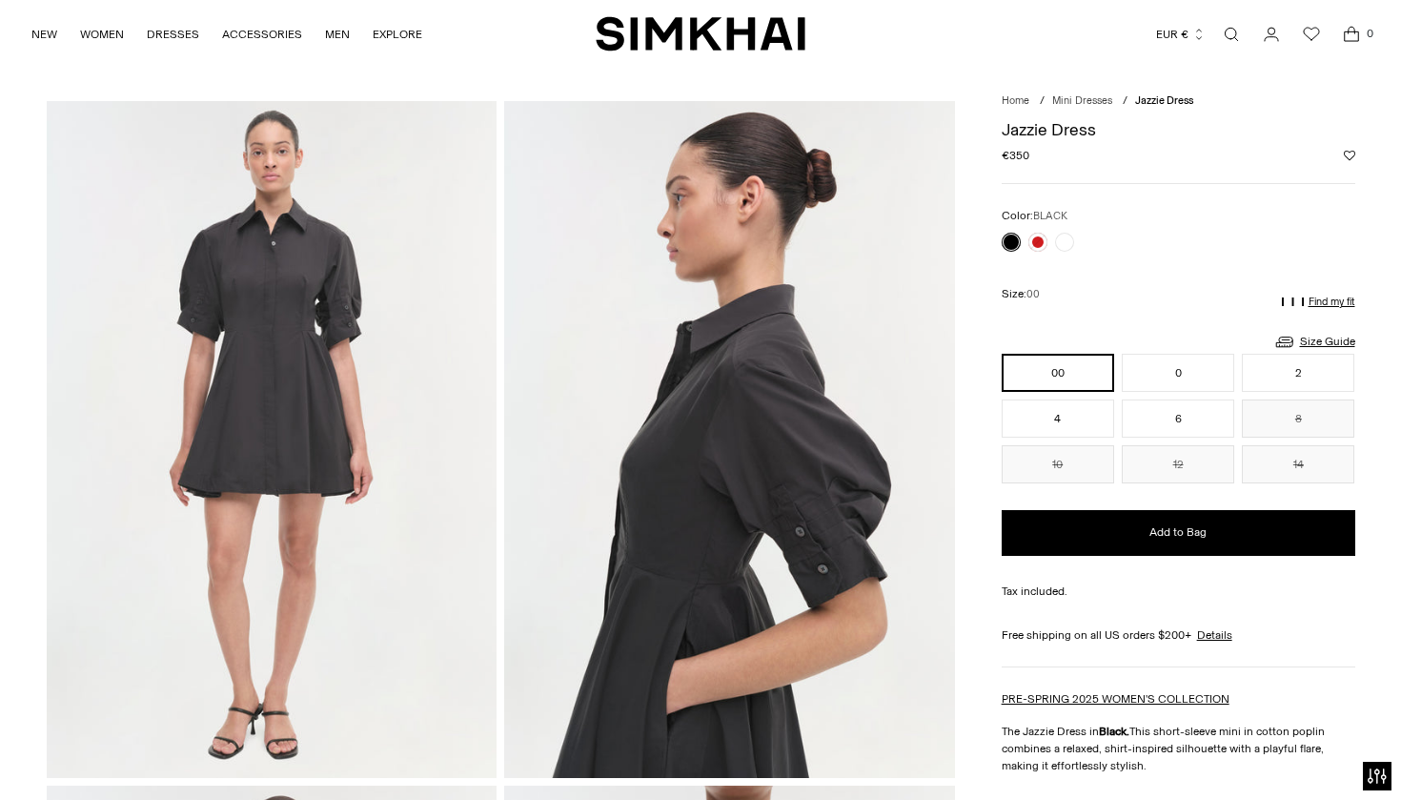
scroll to position [30, 0]
